Goal: Share content: Share content

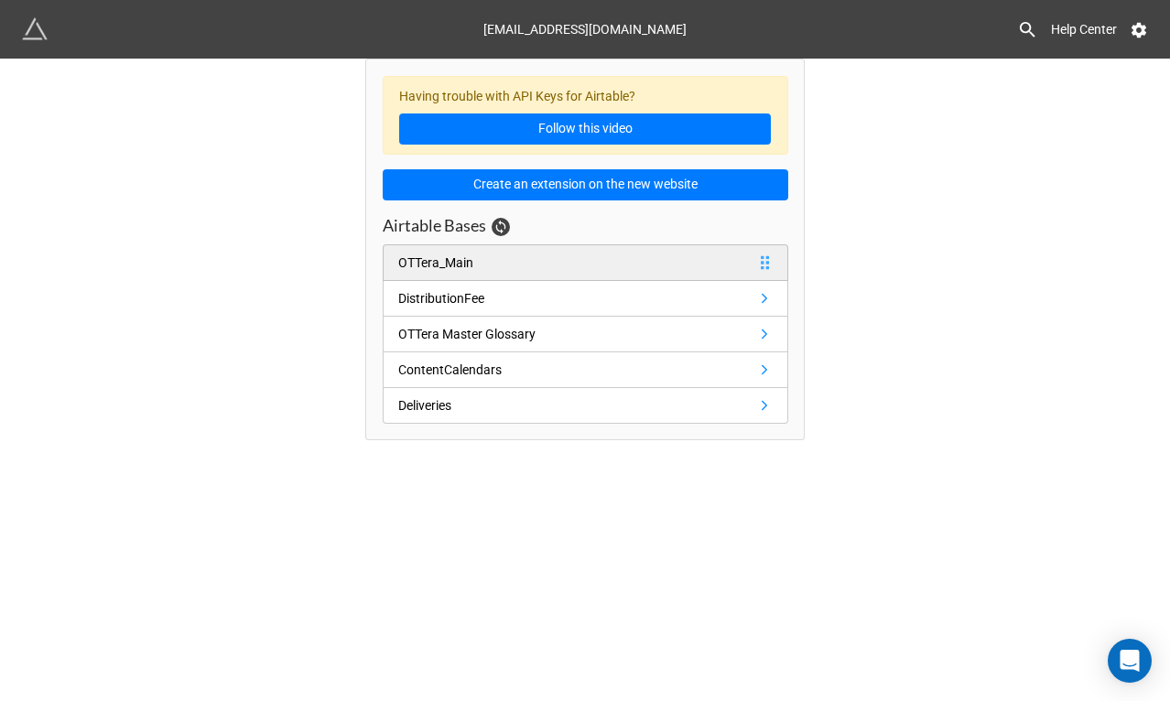
click at [520, 267] on link "OTTera_Main" at bounding box center [586, 262] width 406 height 37
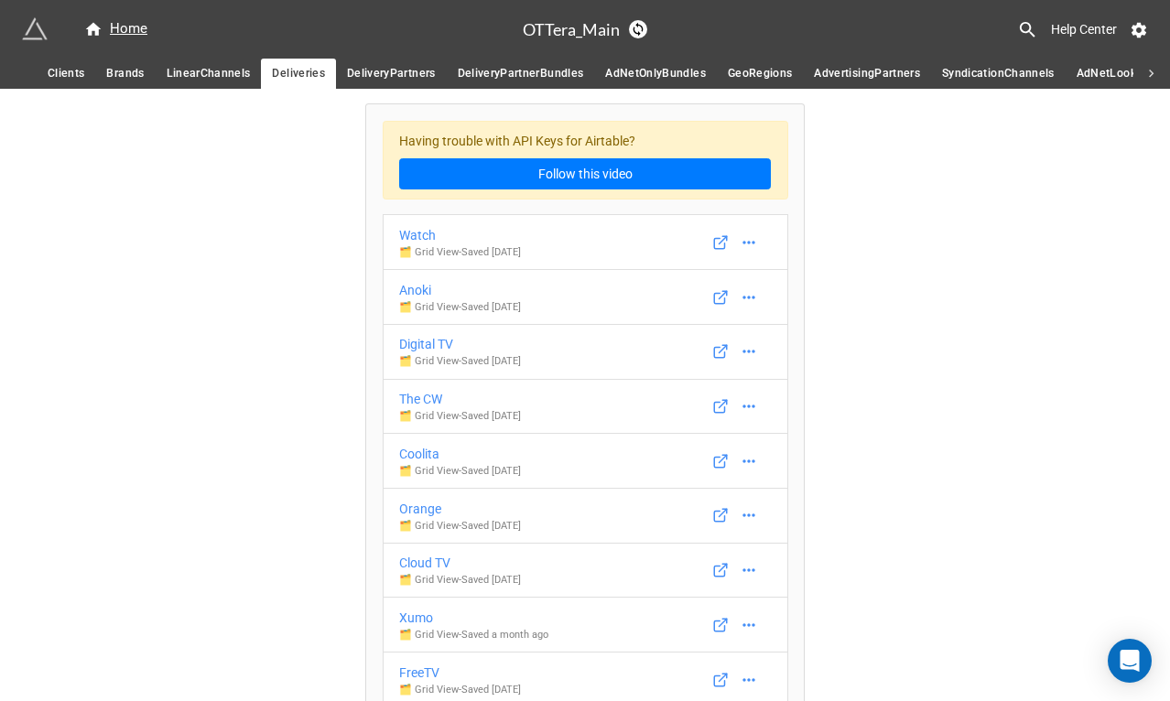
click at [365, 68] on span "DeliveryPartners" at bounding box center [391, 73] width 89 height 19
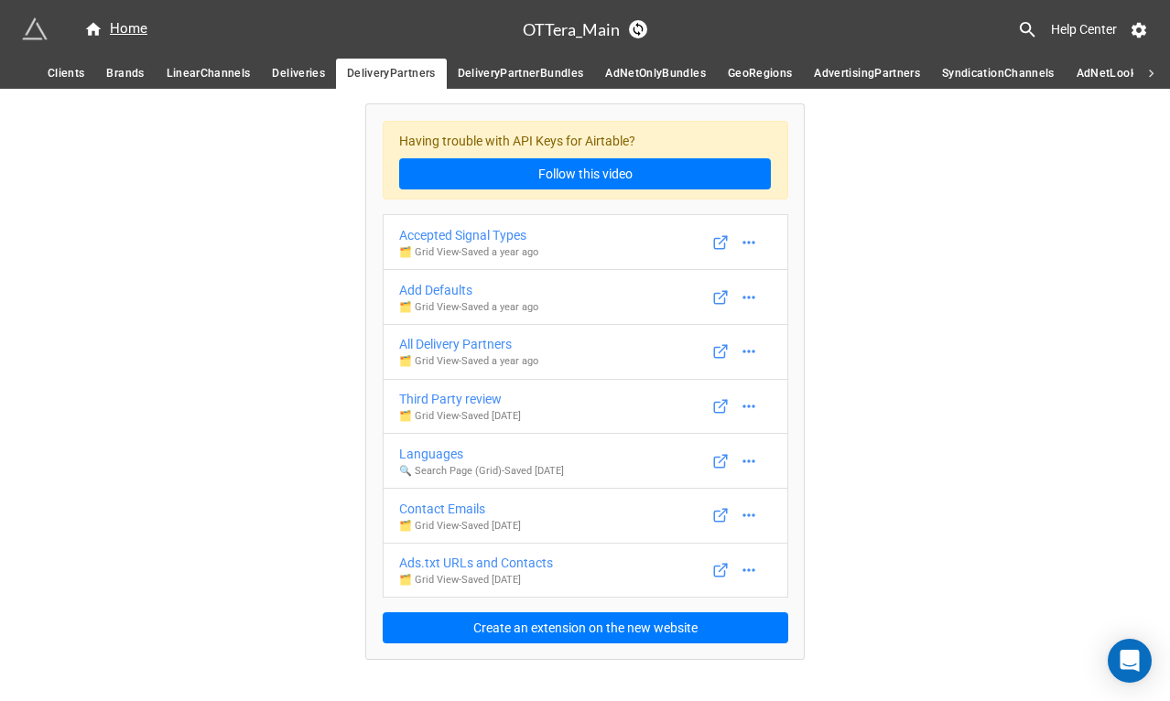
click at [285, 74] on span "Deliveries" at bounding box center [298, 73] width 53 height 19
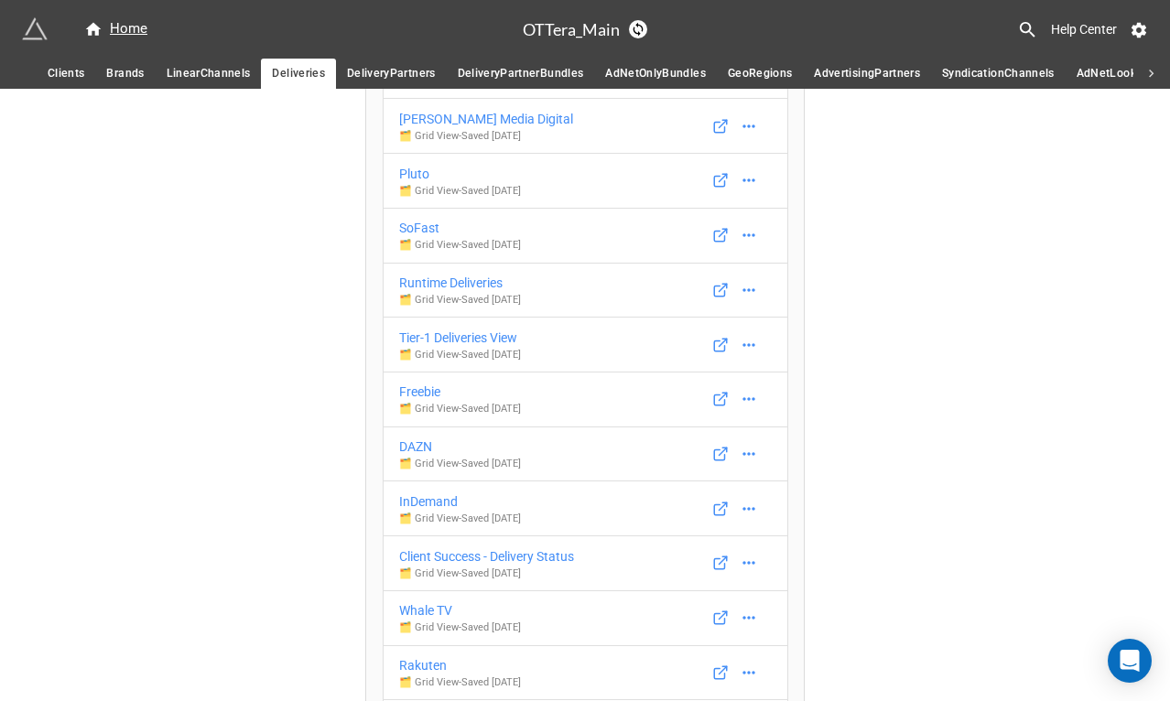
scroll to position [9357, 0]
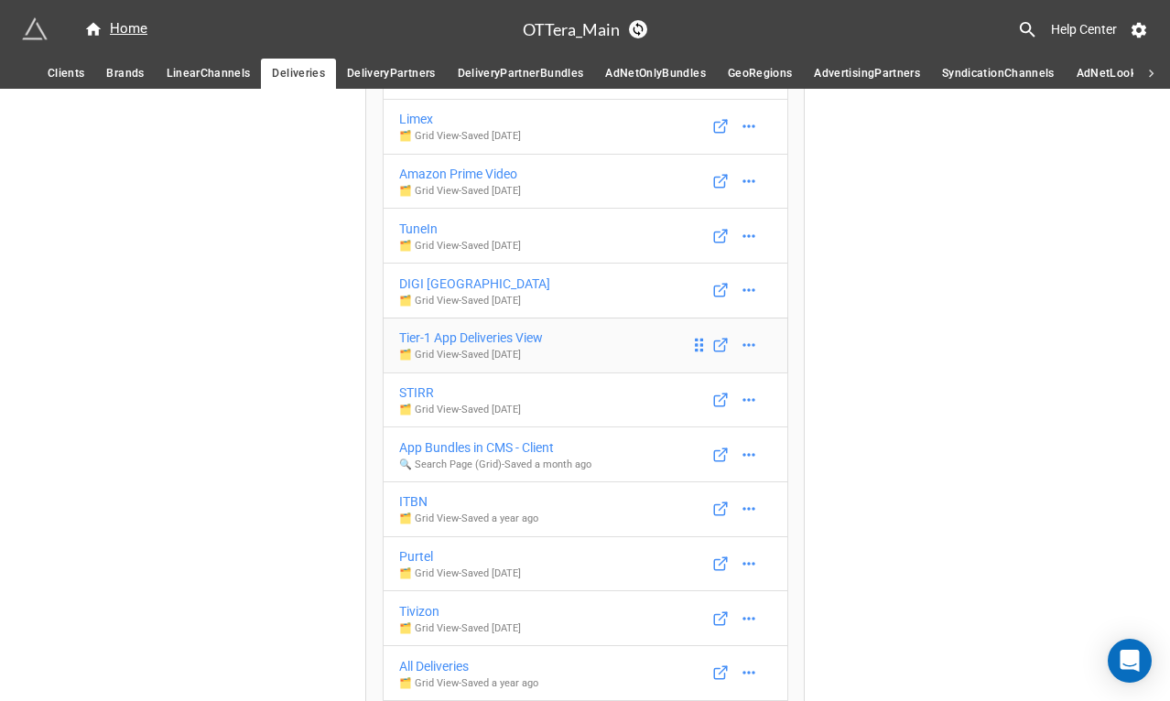
click at [498, 348] on div "Tier-1 App Deliveries View" at bounding box center [471, 338] width 144 height 20
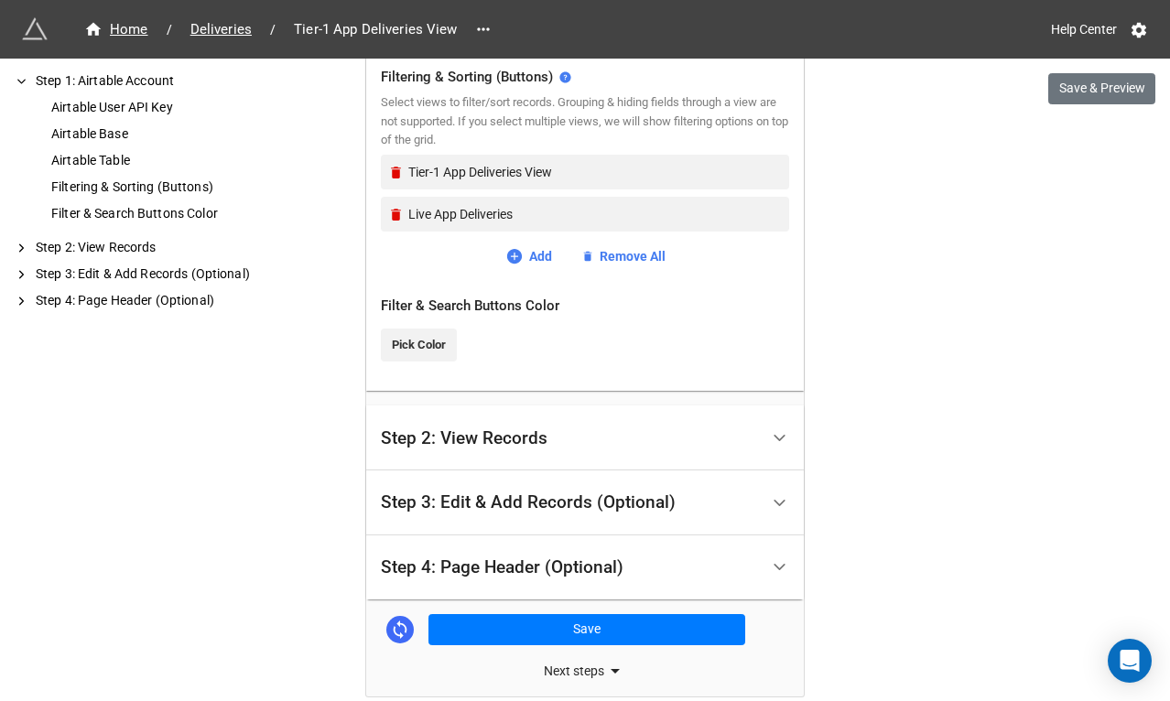
scroll to position [816, 0]
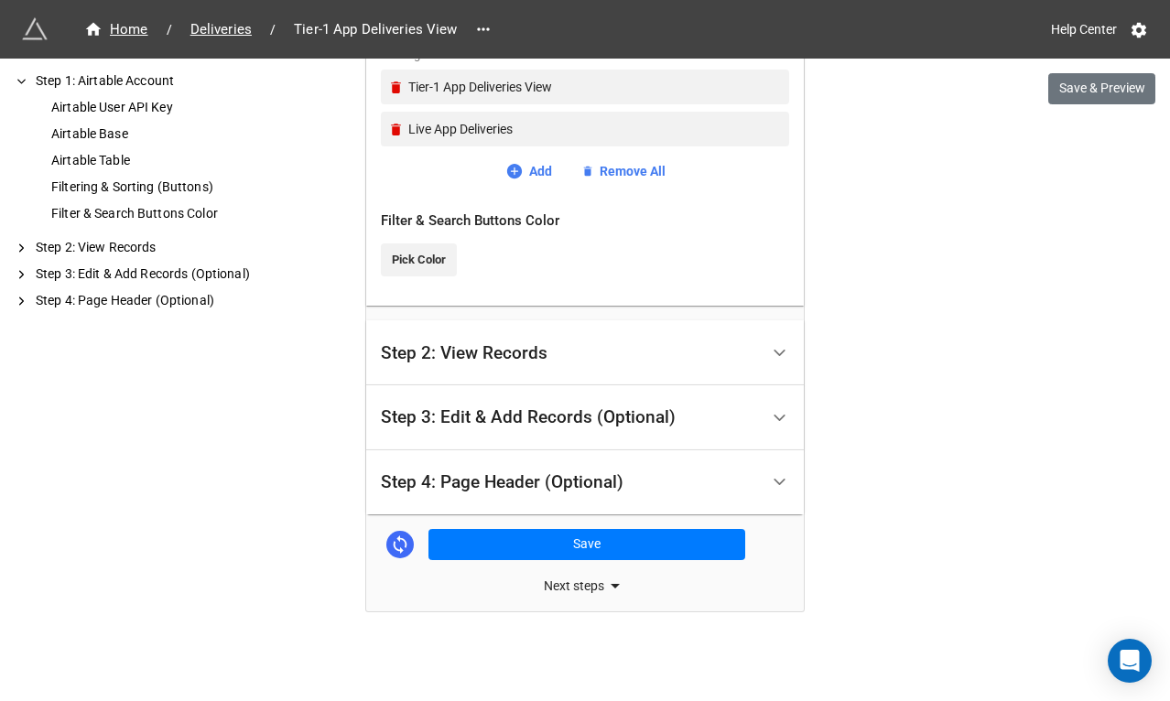
click at [454, 360] on div "Step 2: View Records" at bounding box center [464, 353] width 167 height 18
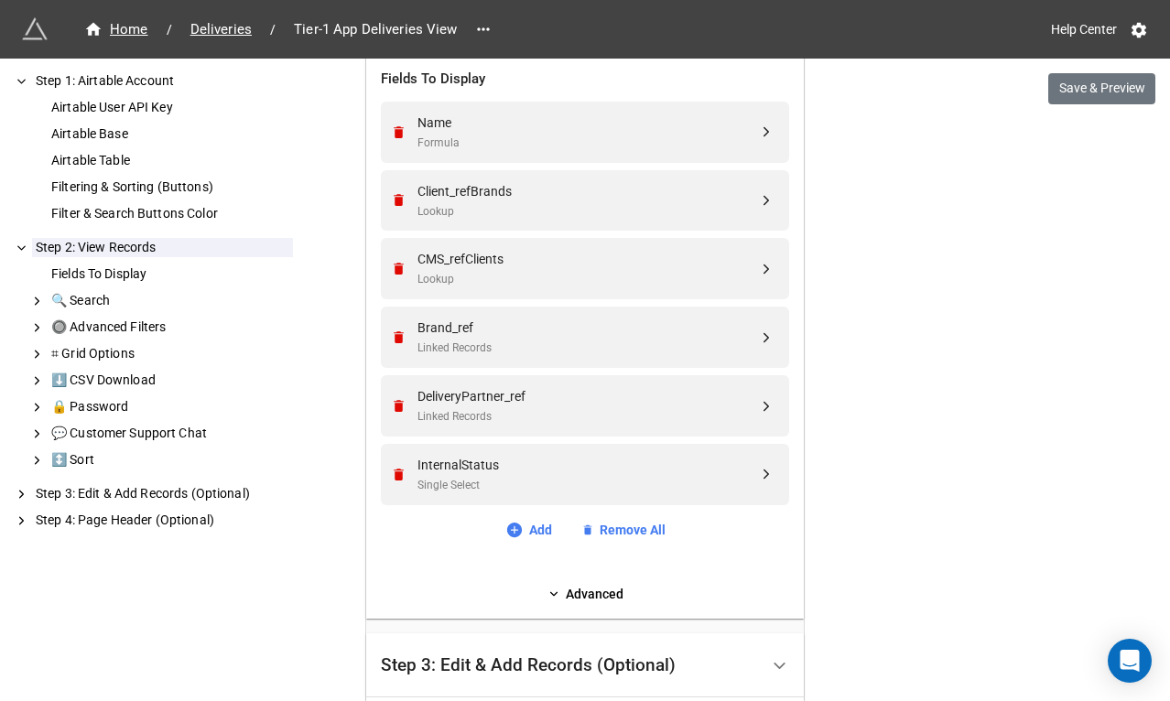
scroll to position [755, 0]
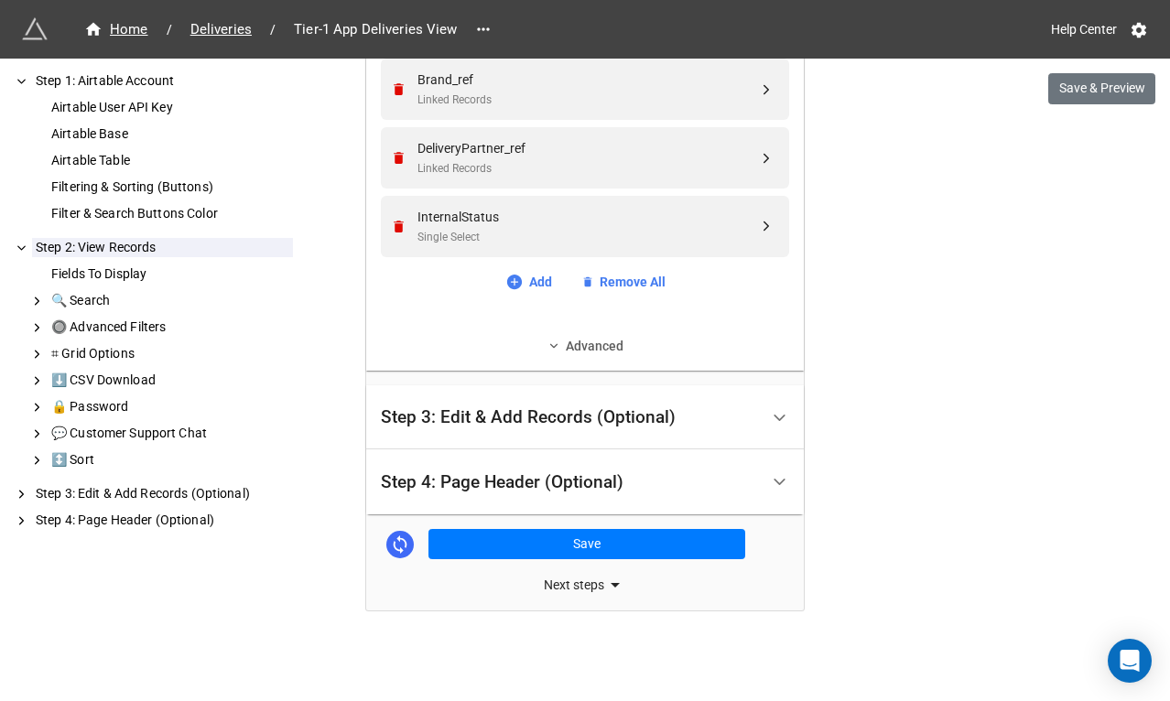
click at [601, 338] on link "Advanced" at bounding box center [585, 346] width 408 height 20
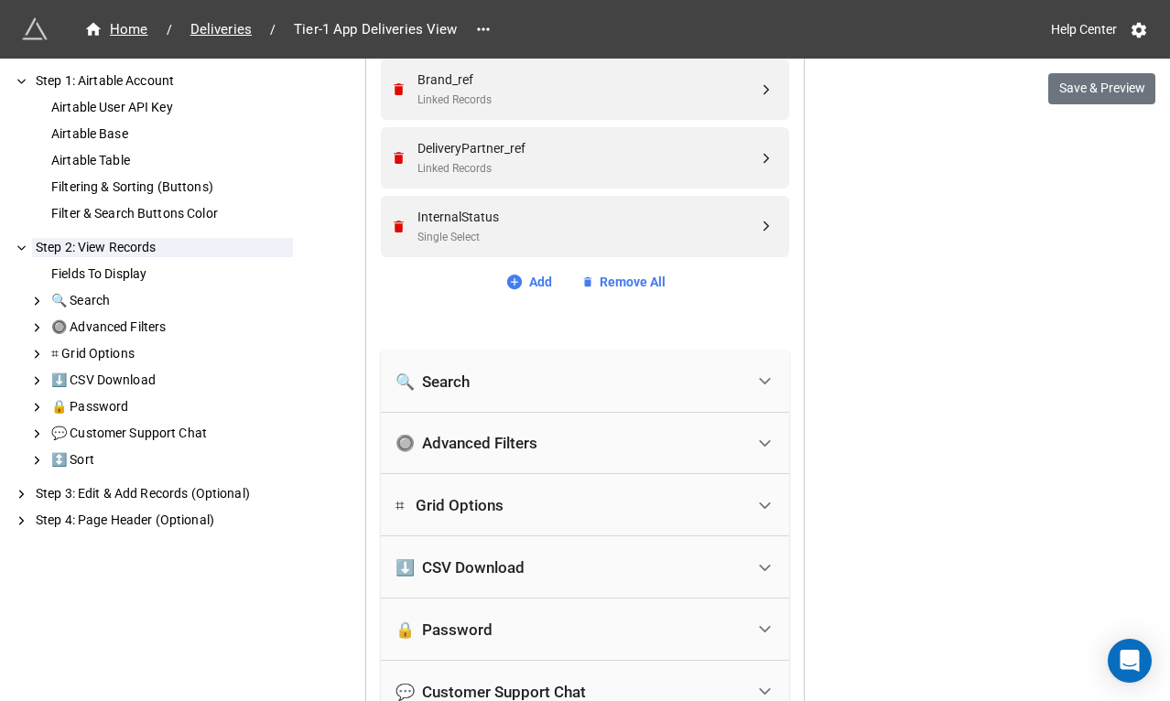
scroll to position [943, 0]
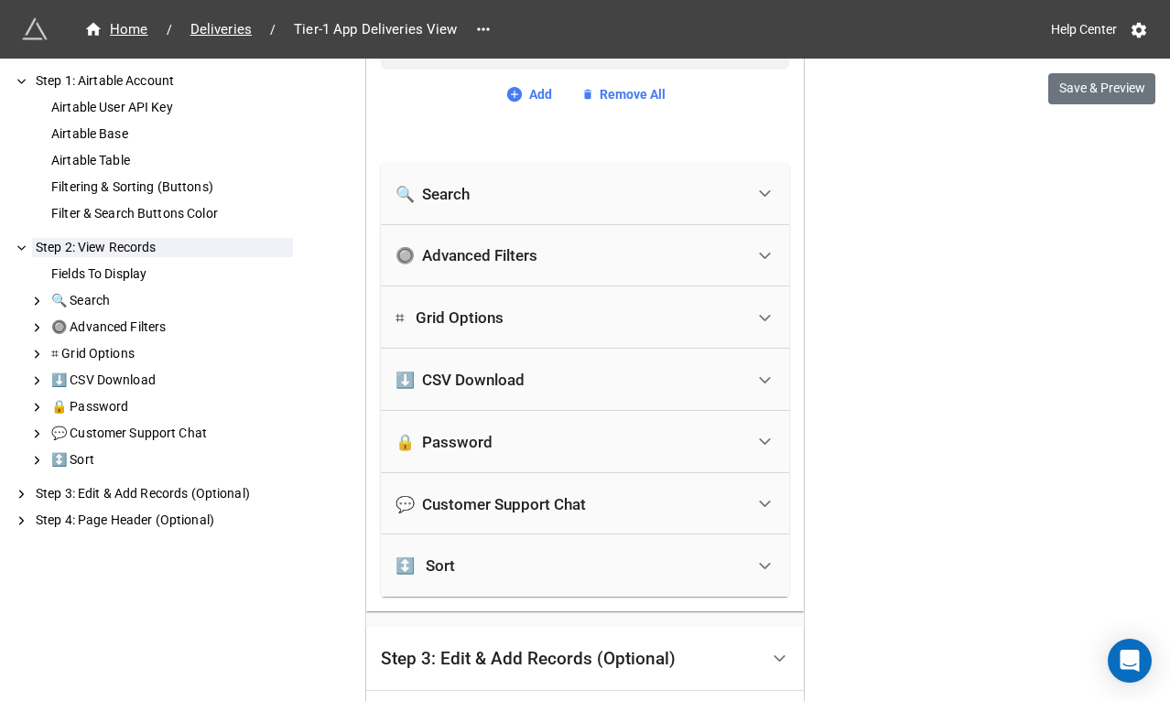
click at [534, 448] on div "🔒 Password" at bounding box center [570, 442] width 349 height 40
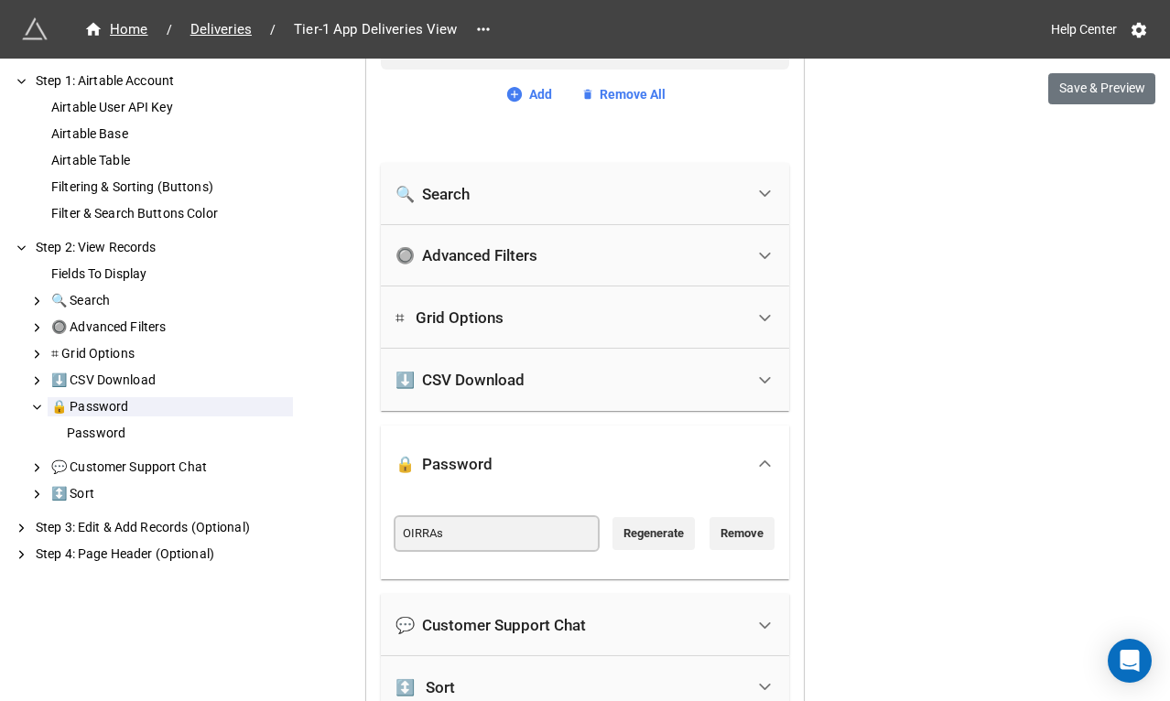
click at [508, 527] on input "OIRRAs" at bounding box center [497, 533] width 202 height 33
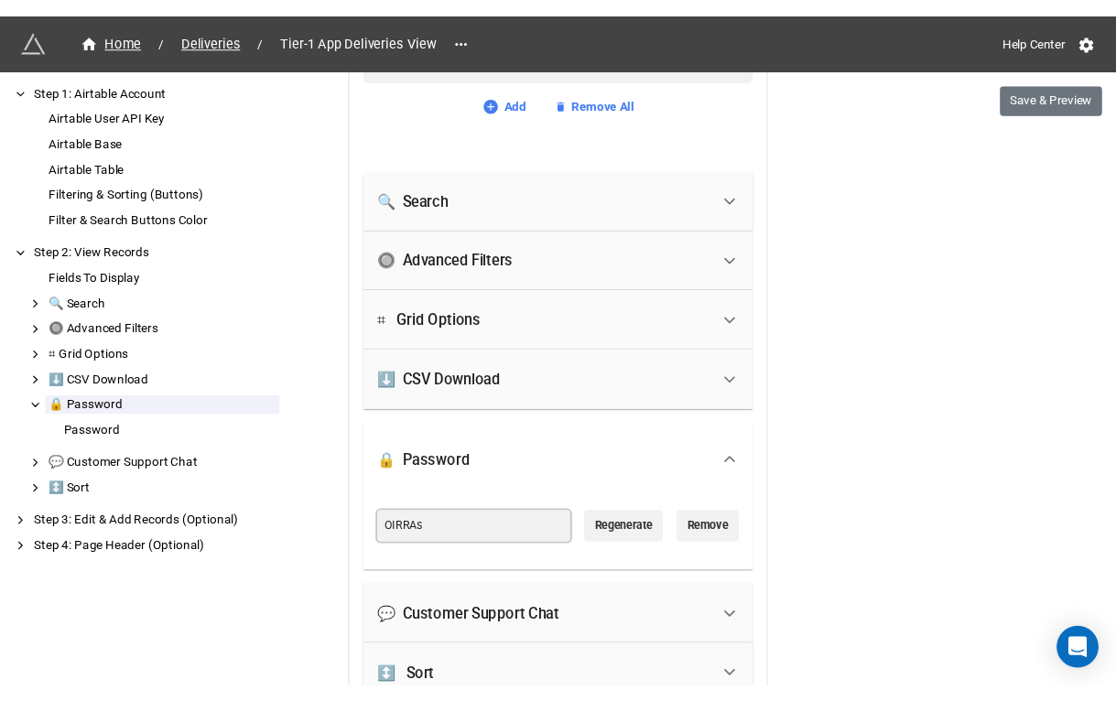
scroll to position [1306, 0]
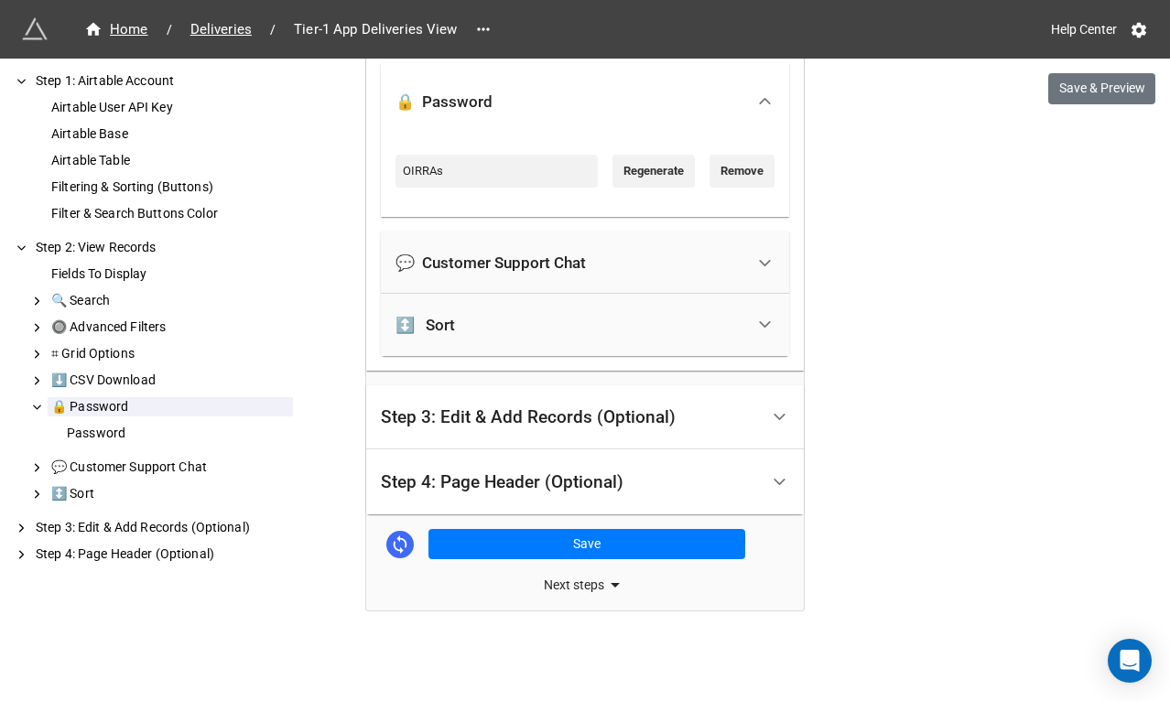
click at [581, 594] on div "Next steps" at bounding box center [585, 585] width 438 height 22
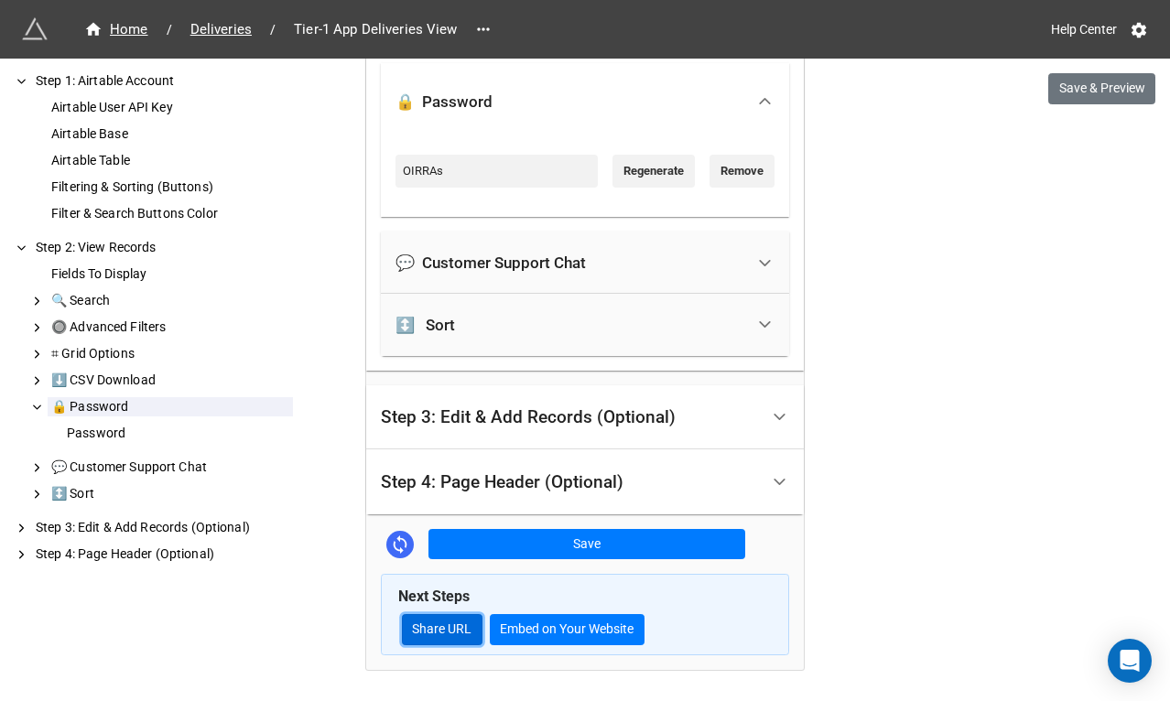
click at [454, 626] on link "Share URL" at bounding box center [442, 629] width 81 height 31
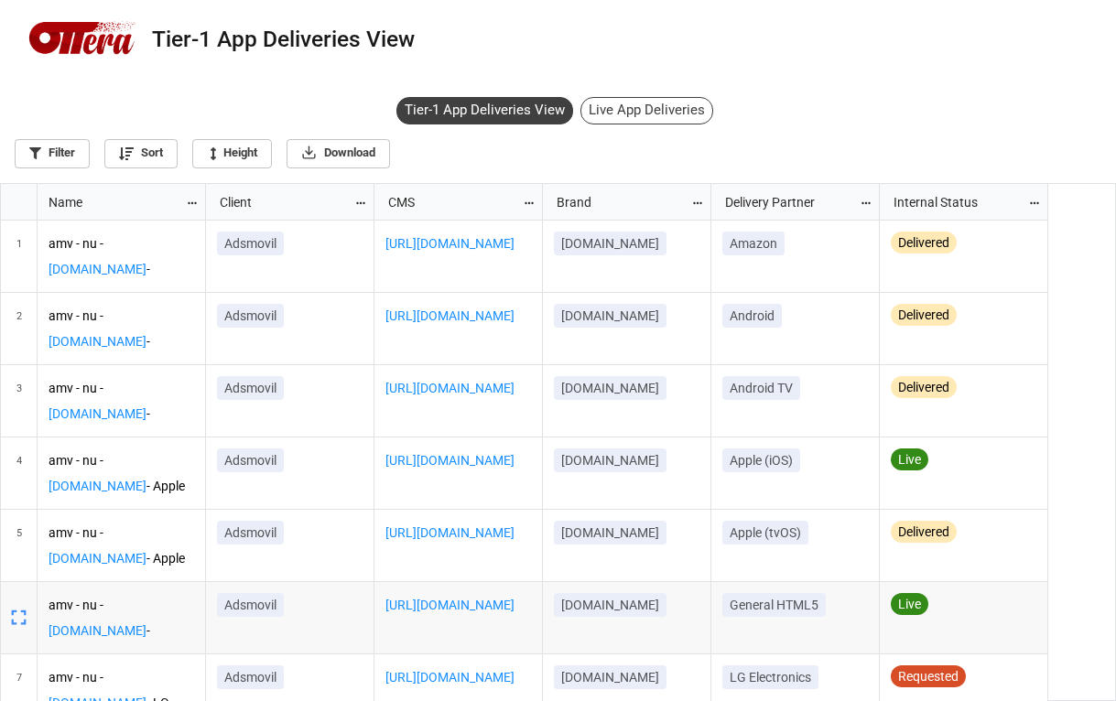
scroll to position [507, 1105]
